Goal: Book appointment/travel/reservation

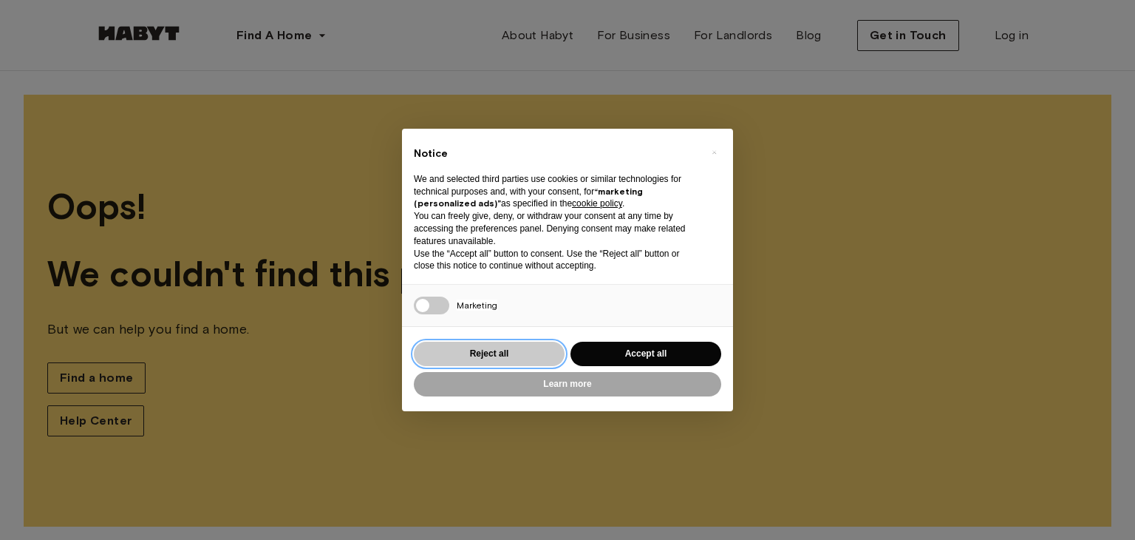
click at [517, 350] on button "Reject all" at bounding box center [489, 354] width 151 height 24
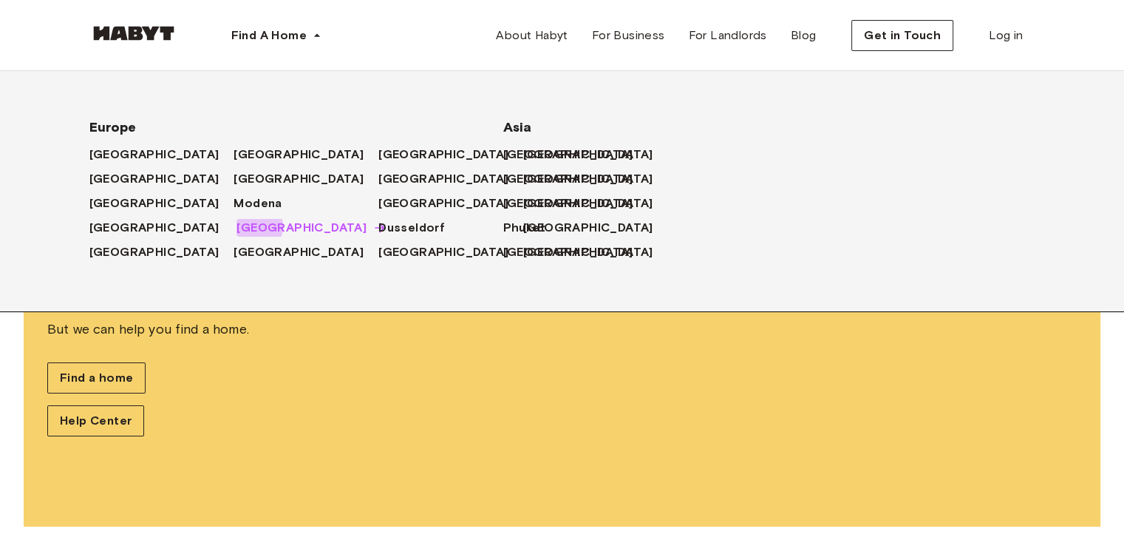
click at [237, 228] on span "[GEOGRAPHIC_DATA]" at bounding box center [302, 228] width 130 height 18
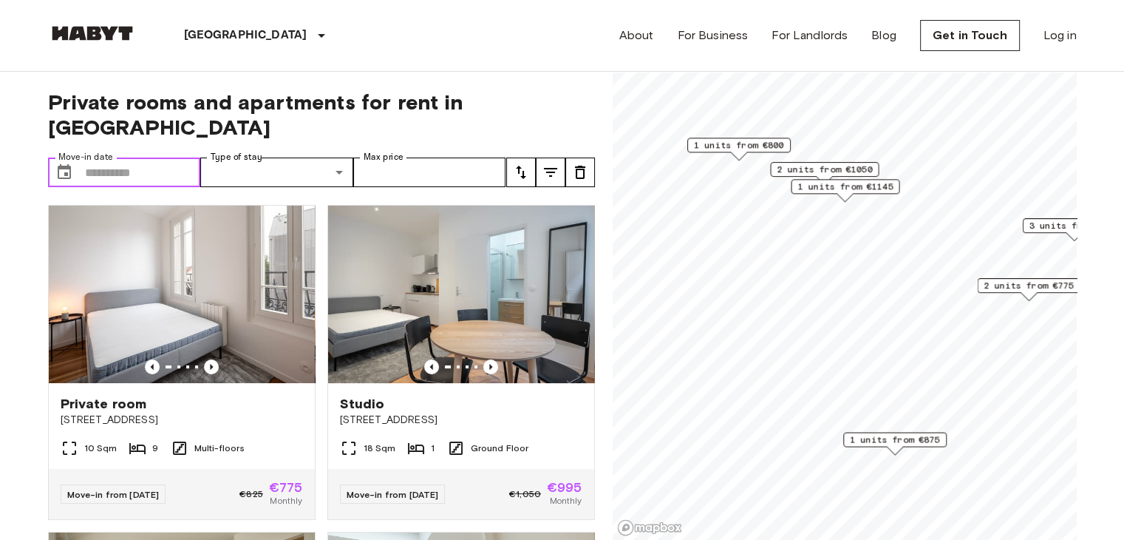
click at [127, 157] on input "Move-in date" at bounding box center [143, 172] width 116 height 30
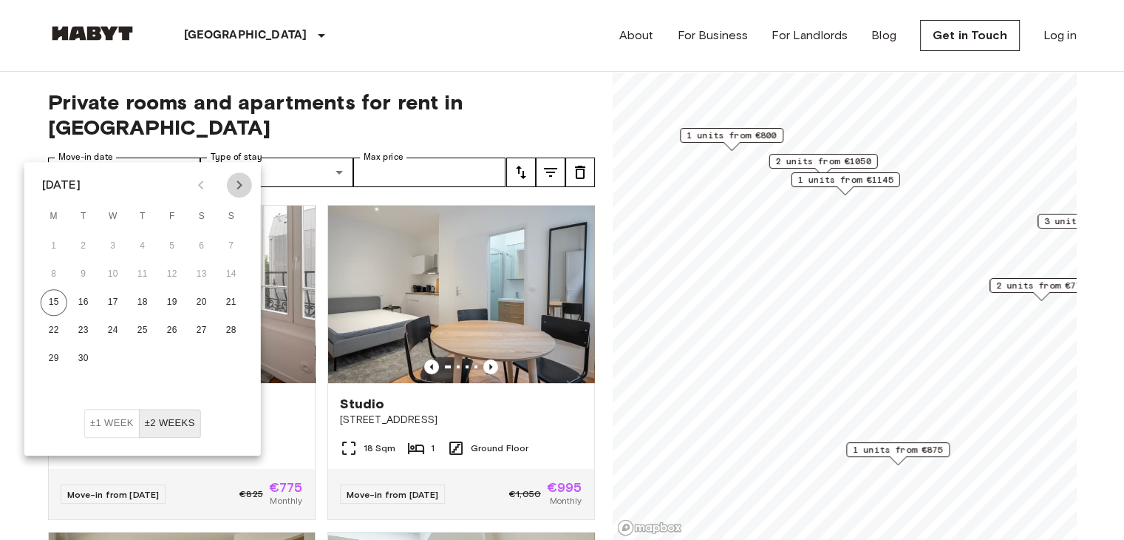
click at [242, 187] on icon "Next month" at bounding box center [240, 185] width 18 height 18
click at [236, 246] on button "5" at bounding box center [231, 246] width 27 height 27
type input "**********"
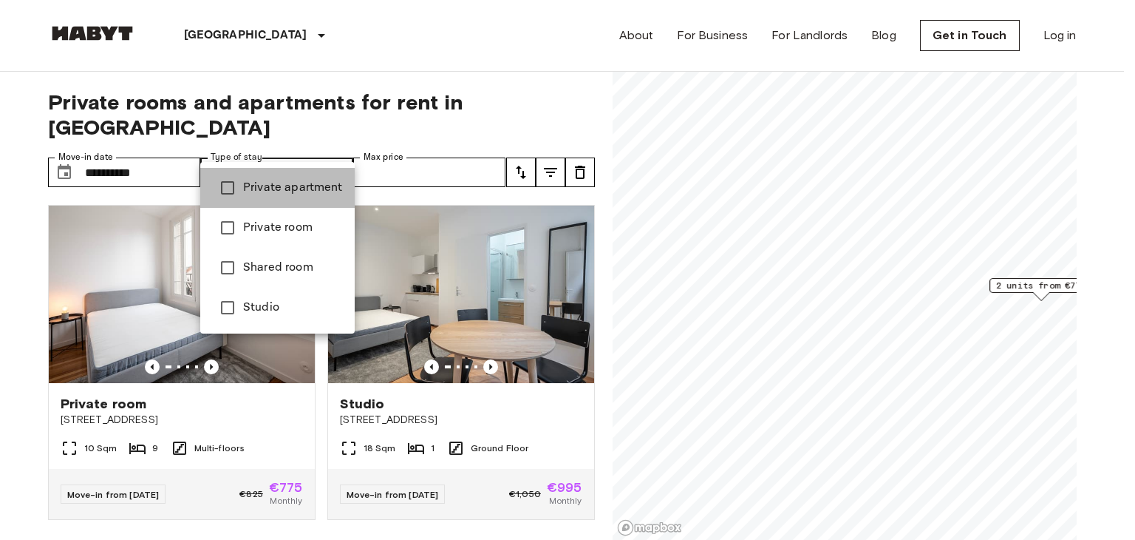
click at [313, 190] on span "Private apartment" at bounding box center [293, 188] width 100 height 18
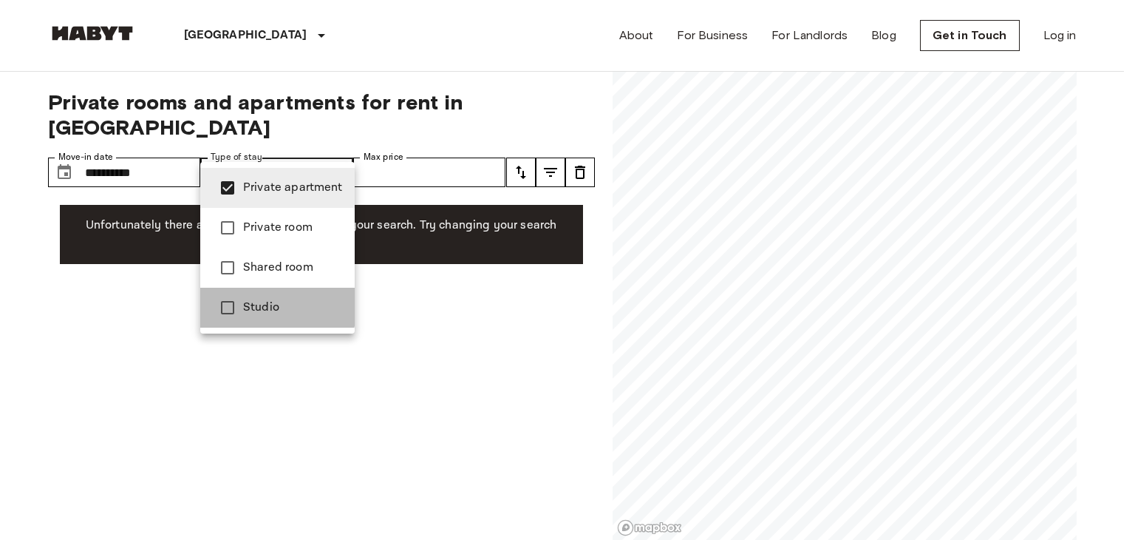
click at [269, 306] on span "Studio" at bounding box center [293, 308] width 100 height 18
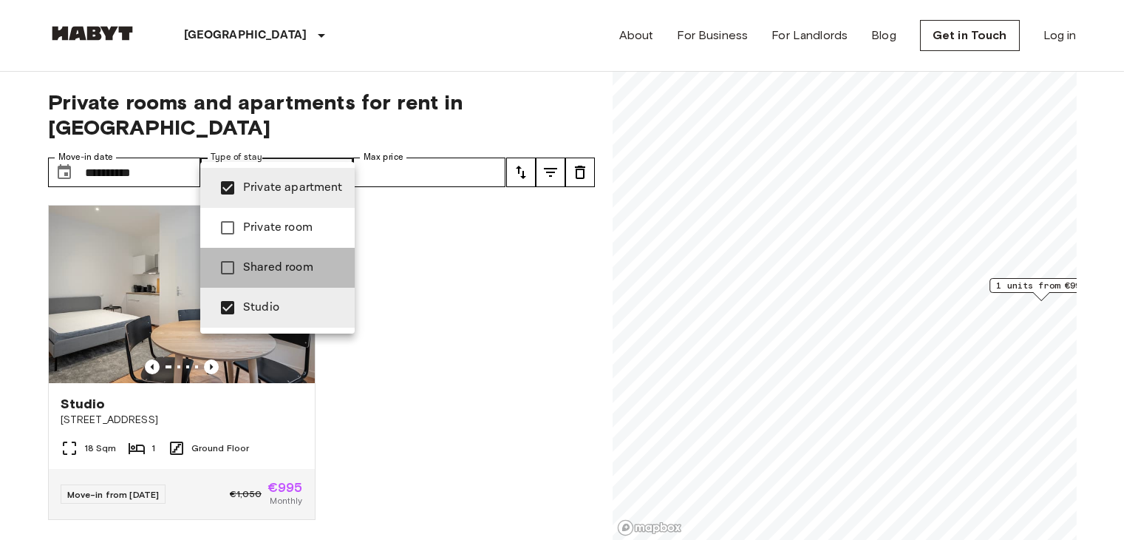
click at [274, 273] on span "Shared room" at bounding box center [293, 268] width 100 height 18
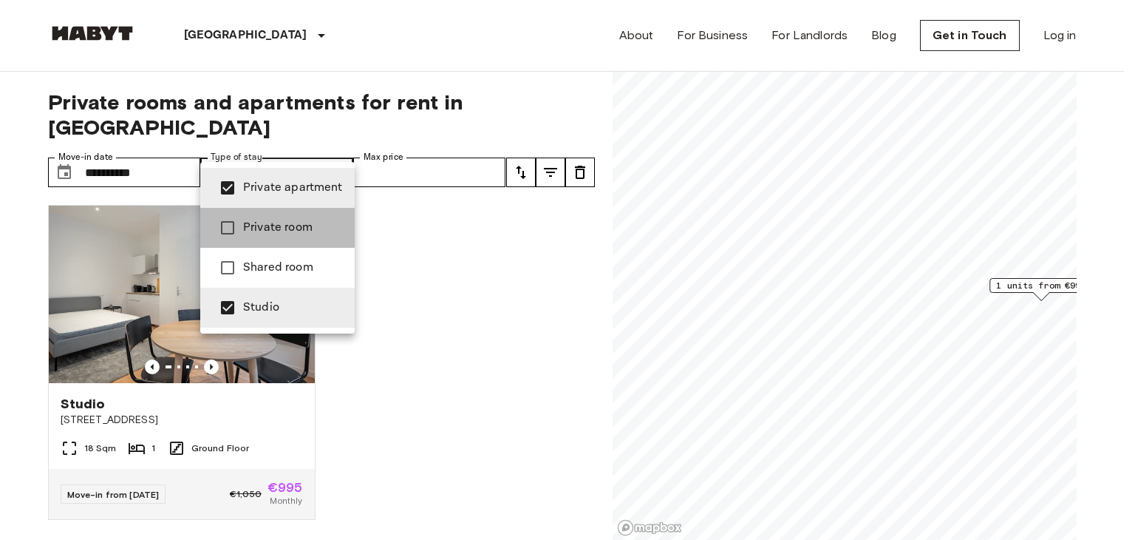
click at [284, 237] on li "Private room" at bounding box center [277, 228] width 155 height 40
type input "**********"
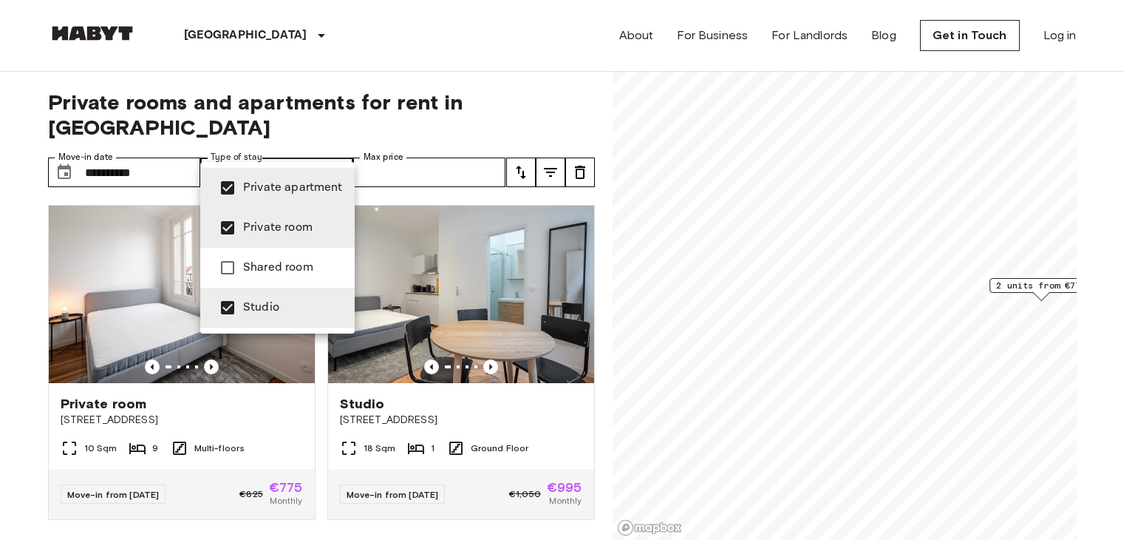
click at [520, 391] on div at bounding box center [567, 270] width 1135 height 540
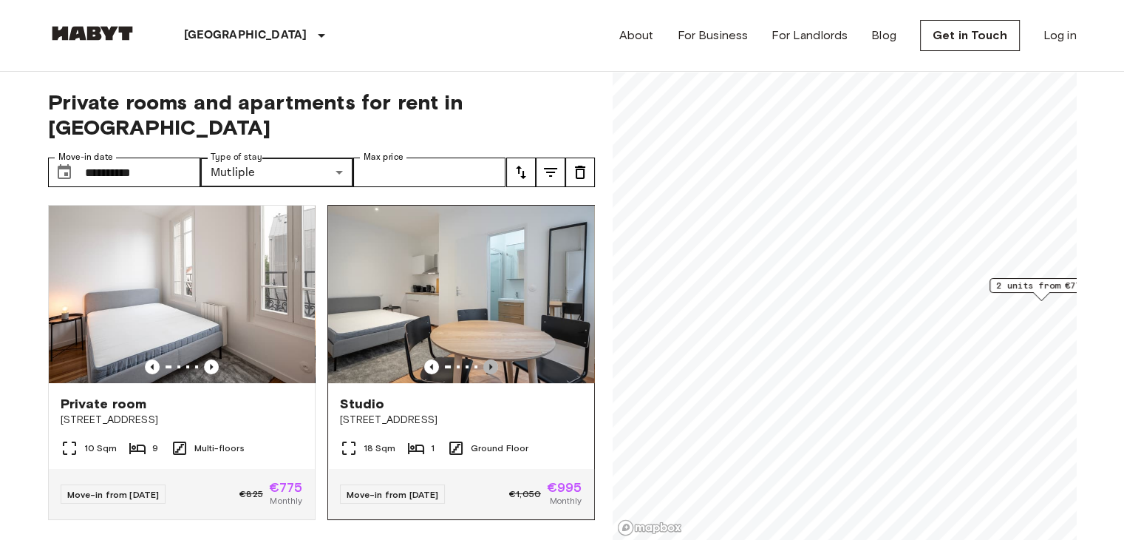
click at [485, 359] on icon "Previous image" at bounding box center [490, 366] width 15 height 15
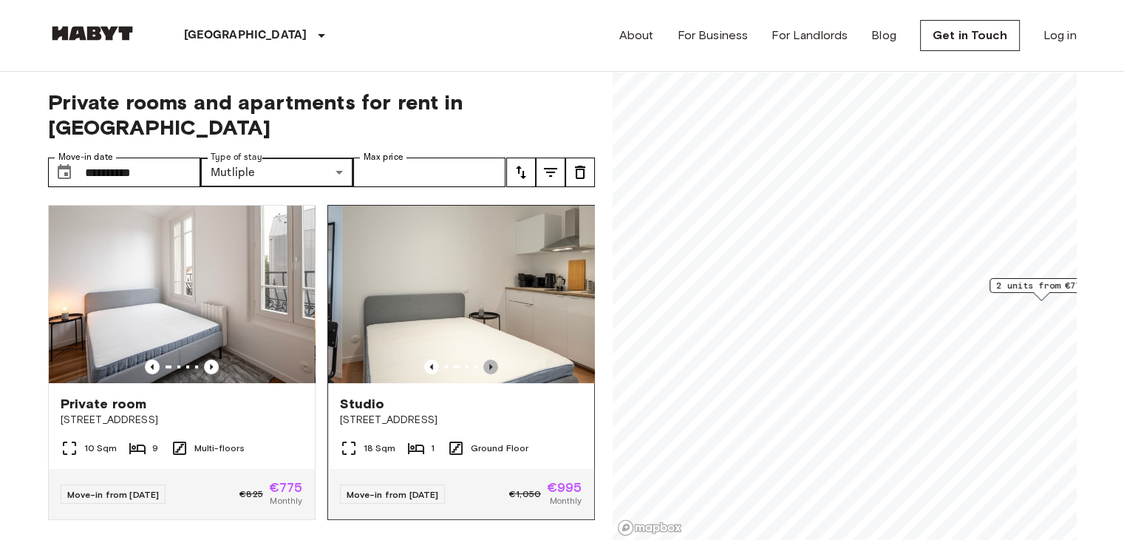
click at [485, 359] on icon "Previous image" at bounding box center [490, 366] width 15 height 15
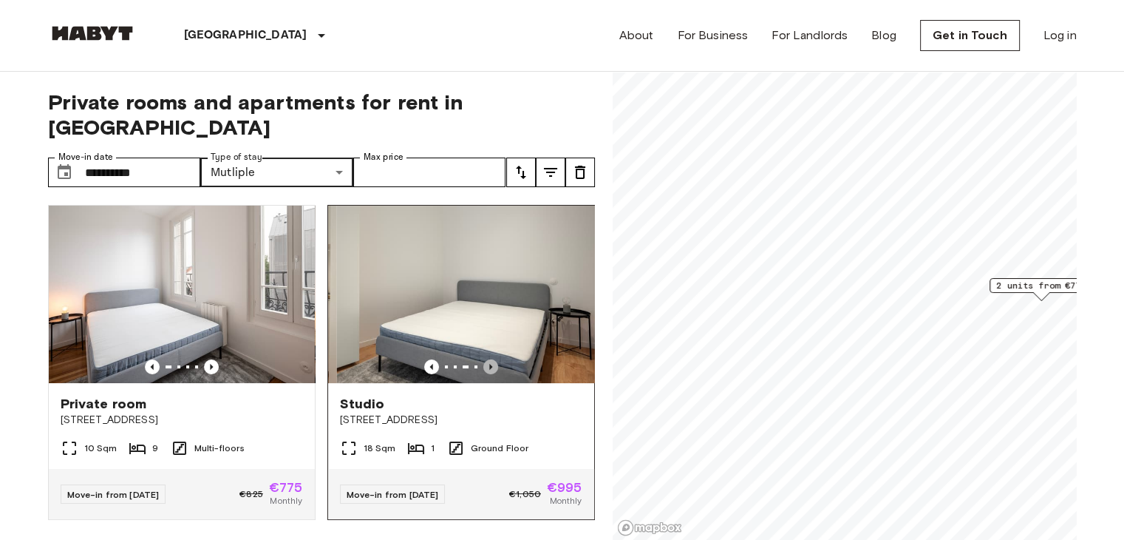
click at [485, 359] on icon "Previous image" at bounding box center [490, 366] width 15 height 15
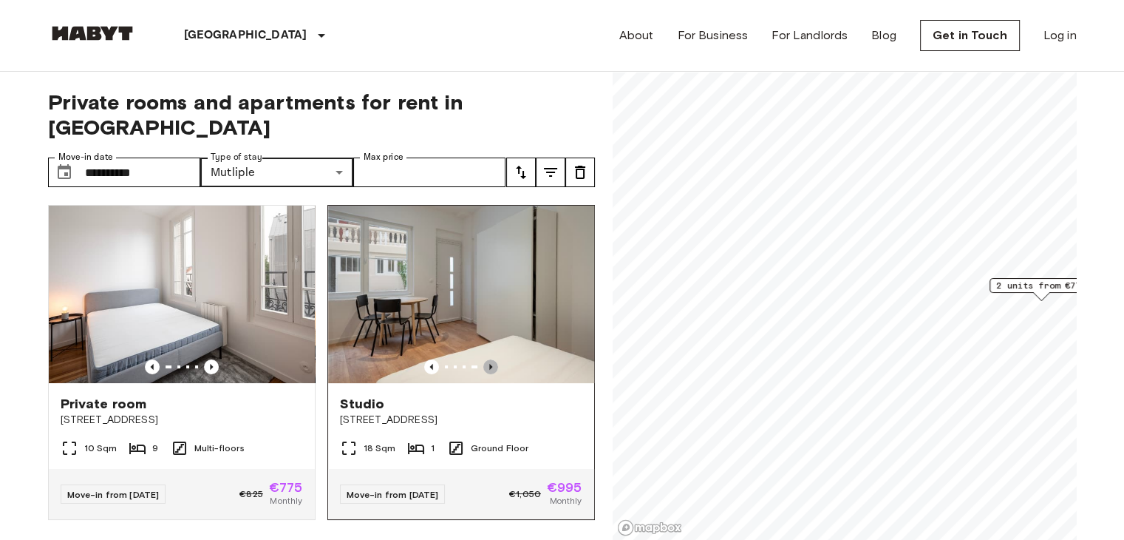
click at [485, 359] on icon "Previous image" at bounding box center [490, 366] width 15 height 15
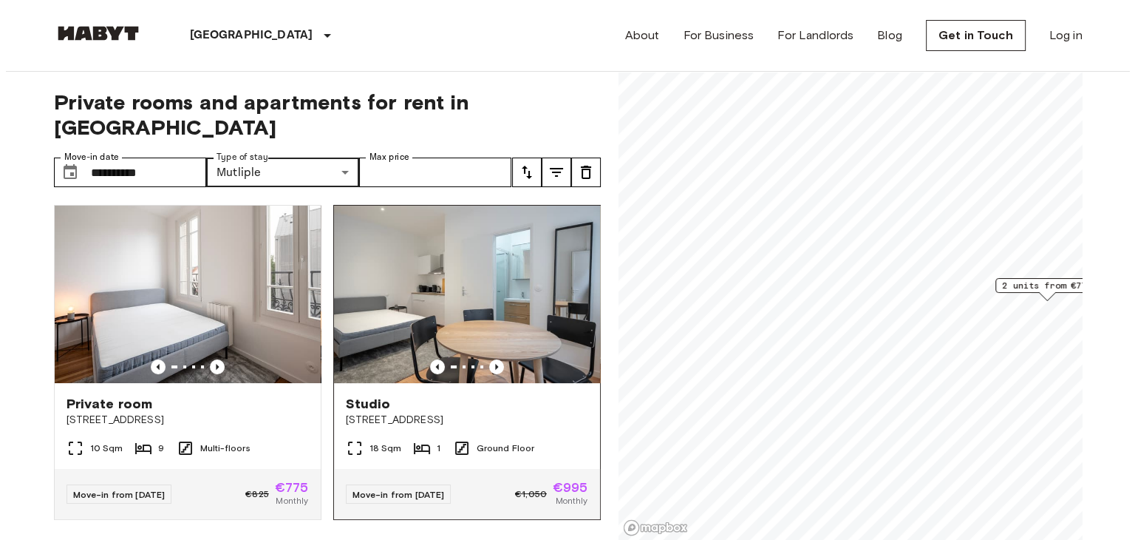
scroll to position [2, 0]
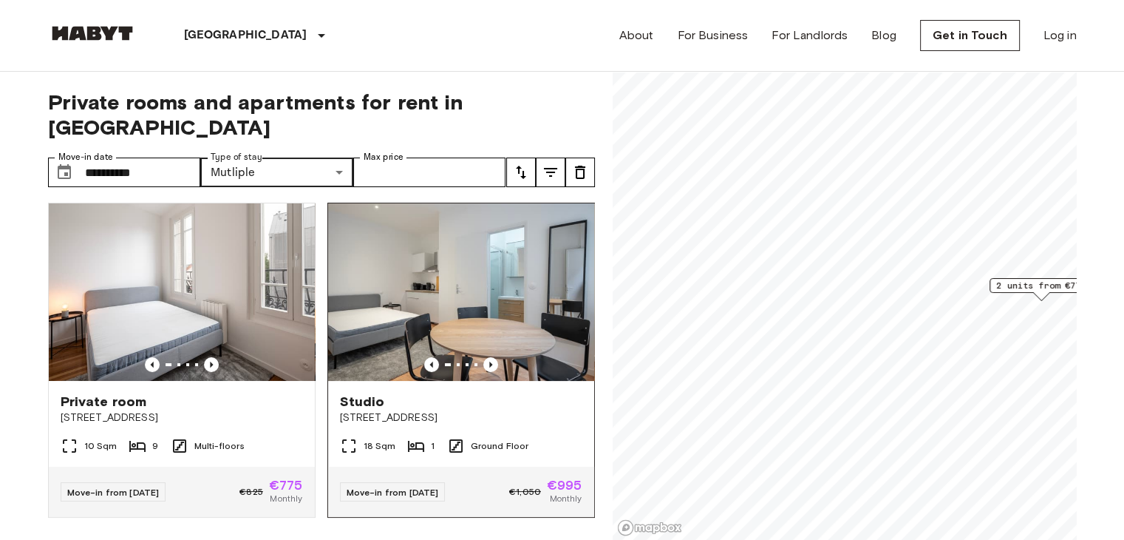
click at [495, 308] on img at bounding box center [461, 291] width 266 height 177
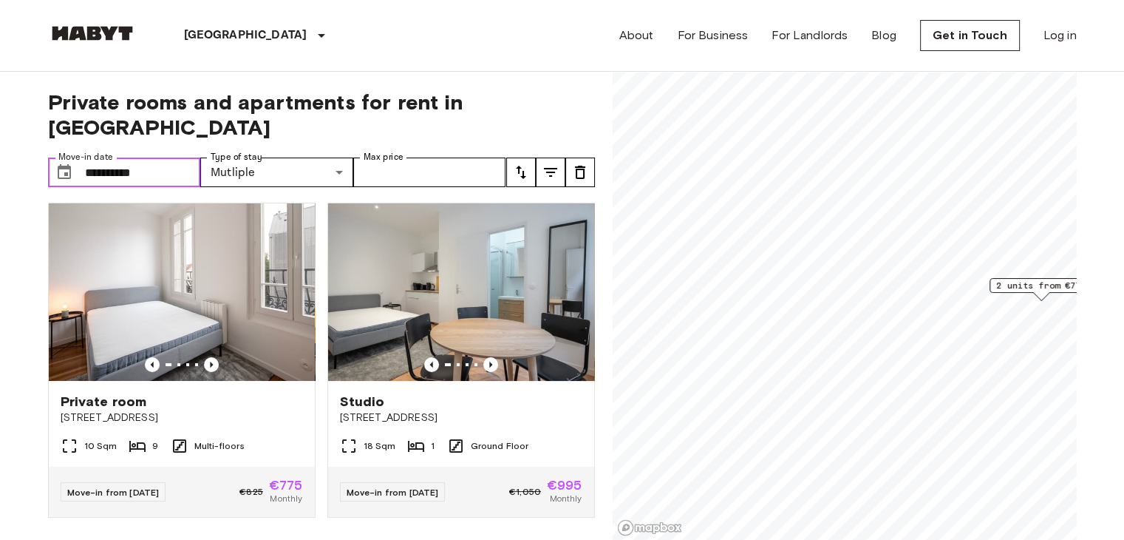
click at [171, 157] on input "**********" at bounding box center [143, 172] width 116 height 30
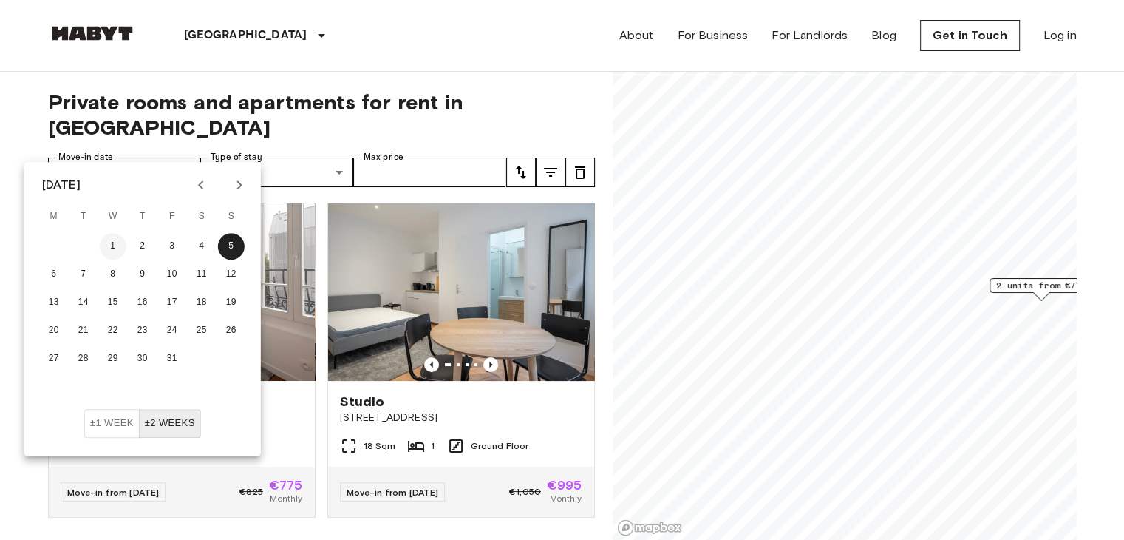
click at [104, 246] on button "1" at bounding box center [113, 246] width 27 height 27
type input "**********"
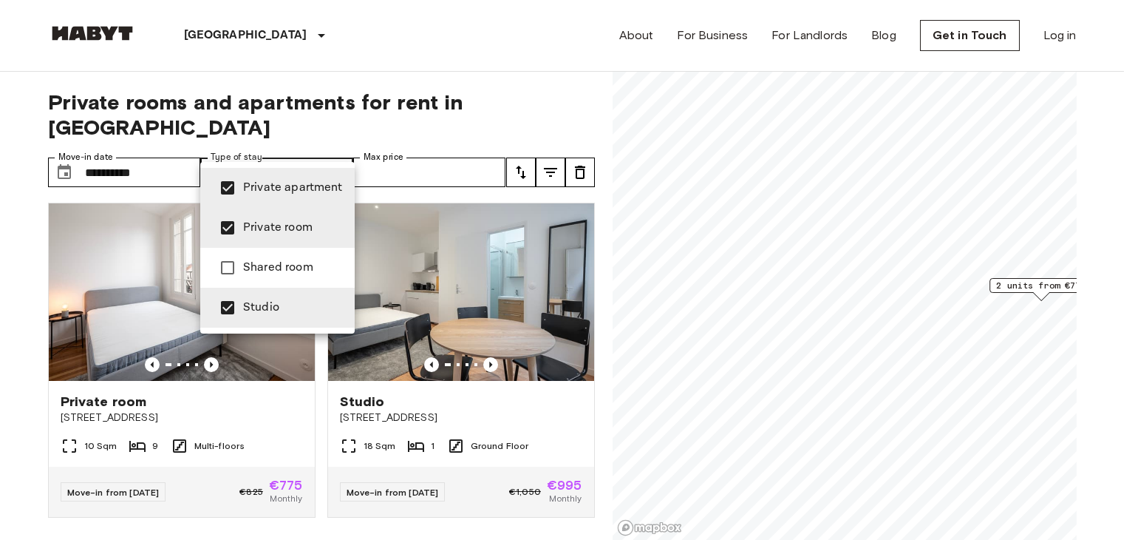
click at [308, 137] on div at bounding box center [567, 270] width 1135 height 540
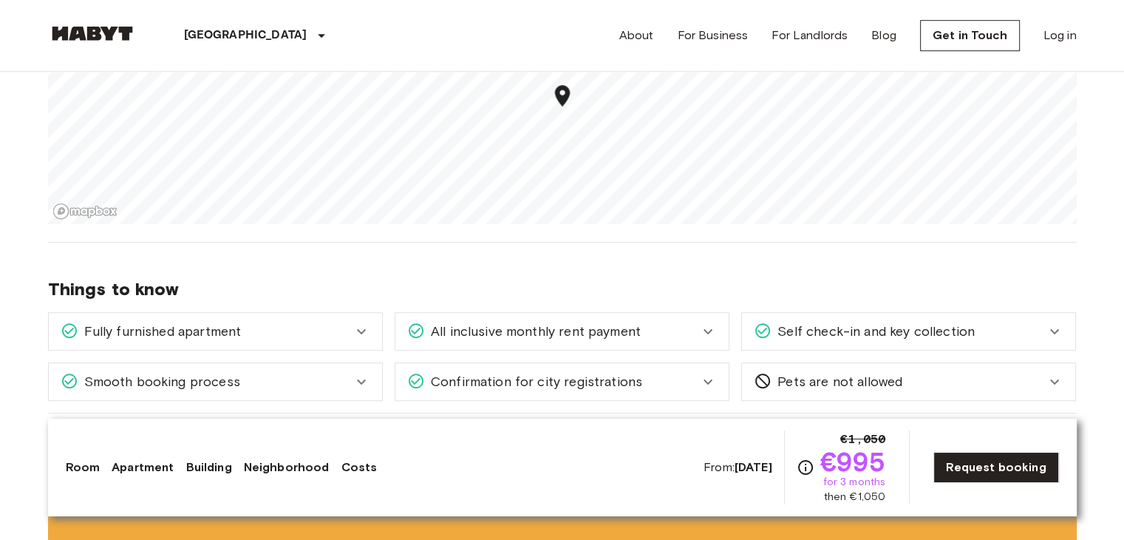
scroll to position [1057, 0]
